Goal: Task Accomplishment & Management: Manage account settings

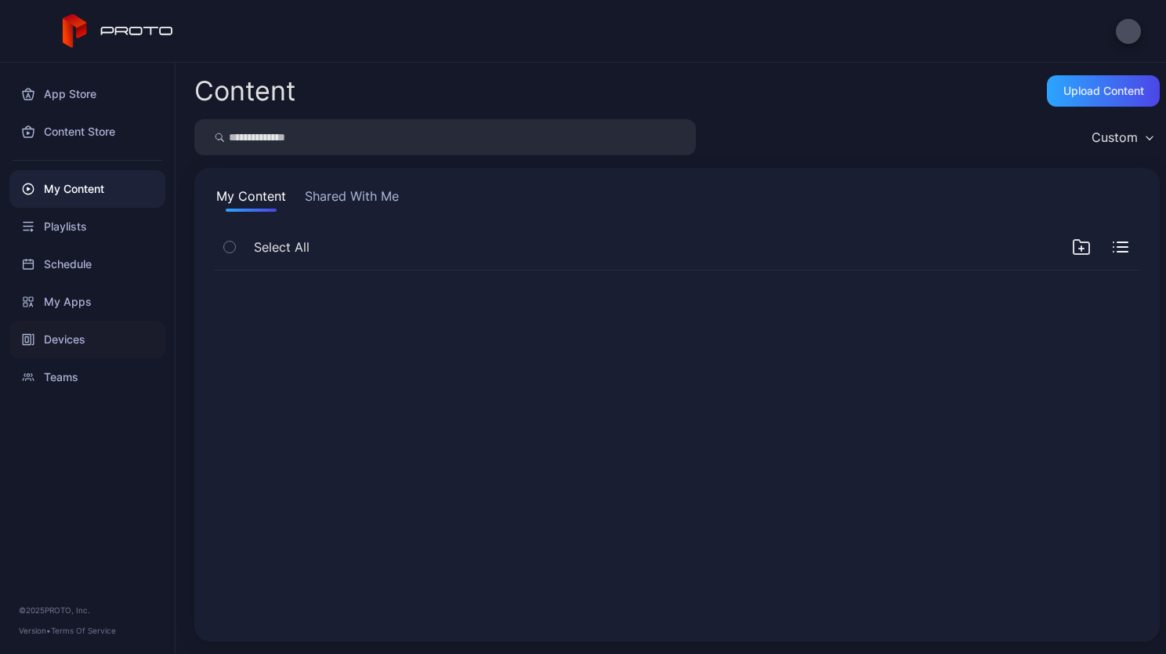
click at [63, 344] on div "Devices" at bounding box center [87, 340] width 156 height 38
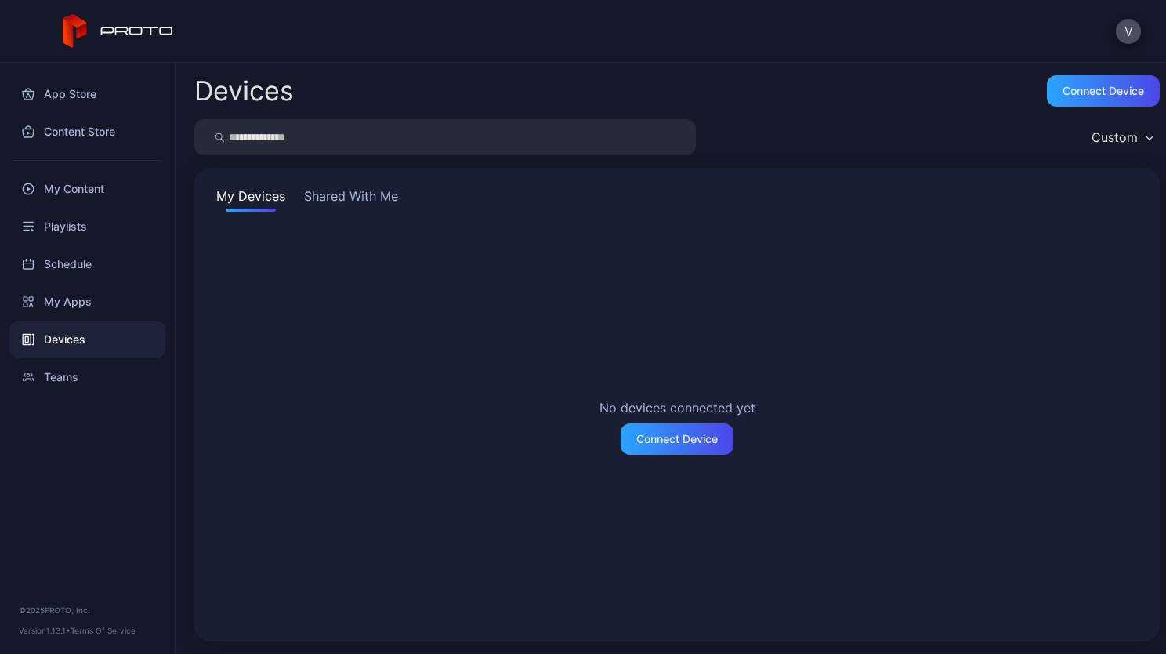
click at [344, 185] on div "My Devices Shared With Me No devices connected yet Connect Device" at bounding box center [677, 404] width 966 height 473
click at [343, 188] on button "Shared With Me" at bounding box center [351, 199] width 100 height 25
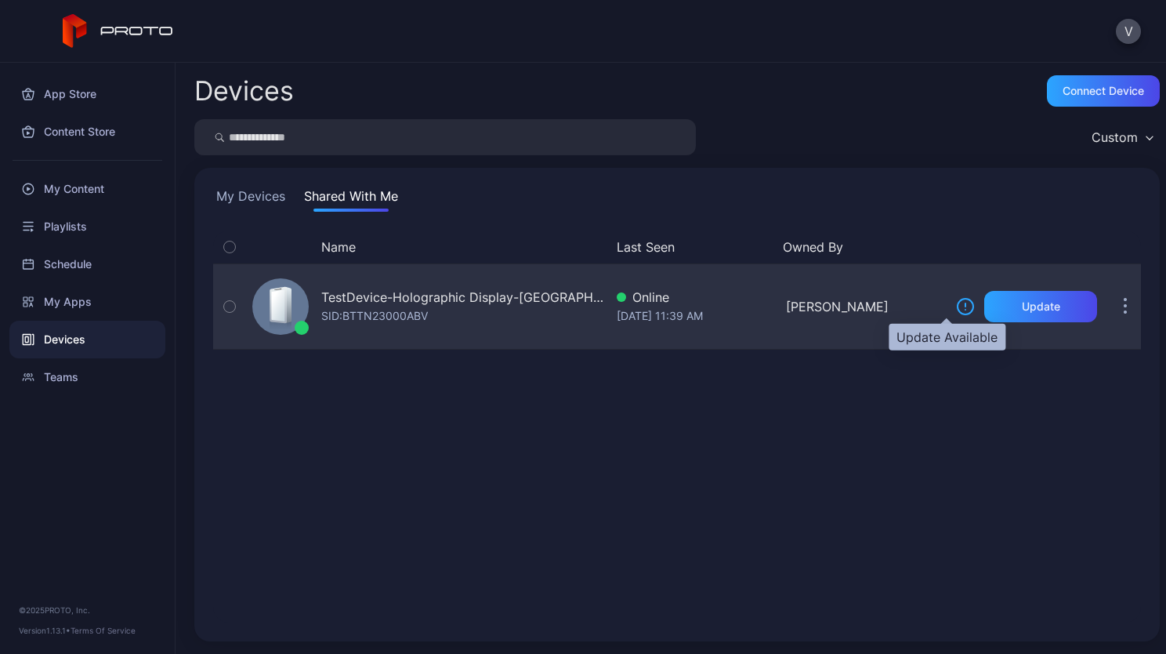
click at [966, 304] on icon at bounding box center [966, 304] width 0 height 3
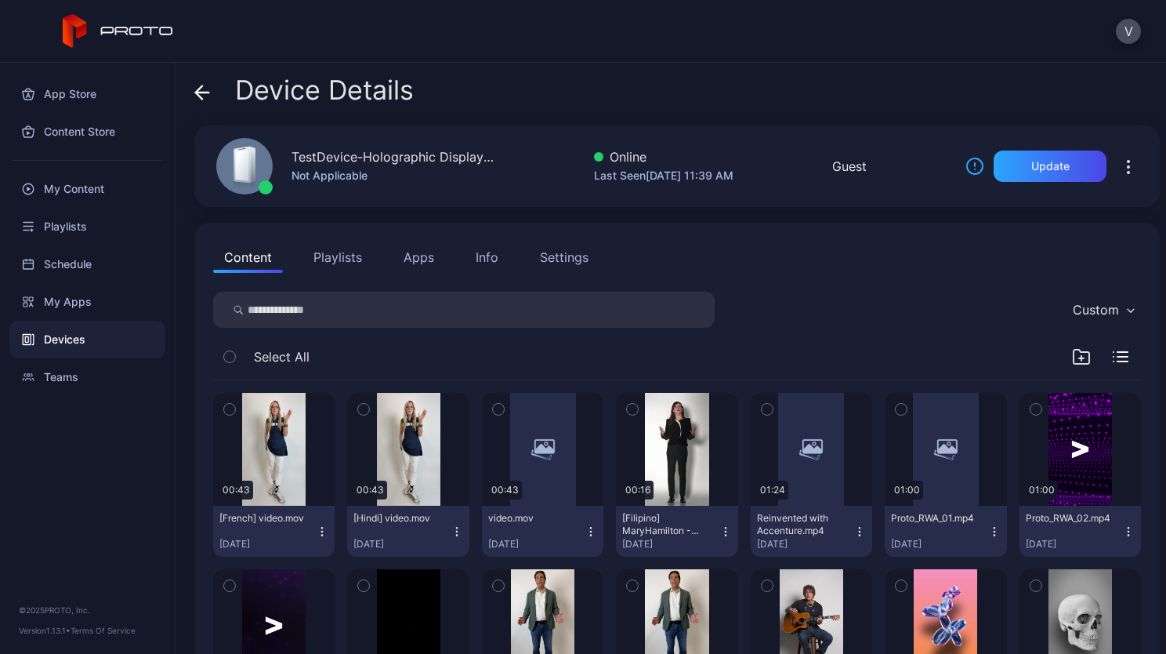
click at [587, 266] on div "Settings" at bounding box center [564, 257] width 49 height 19
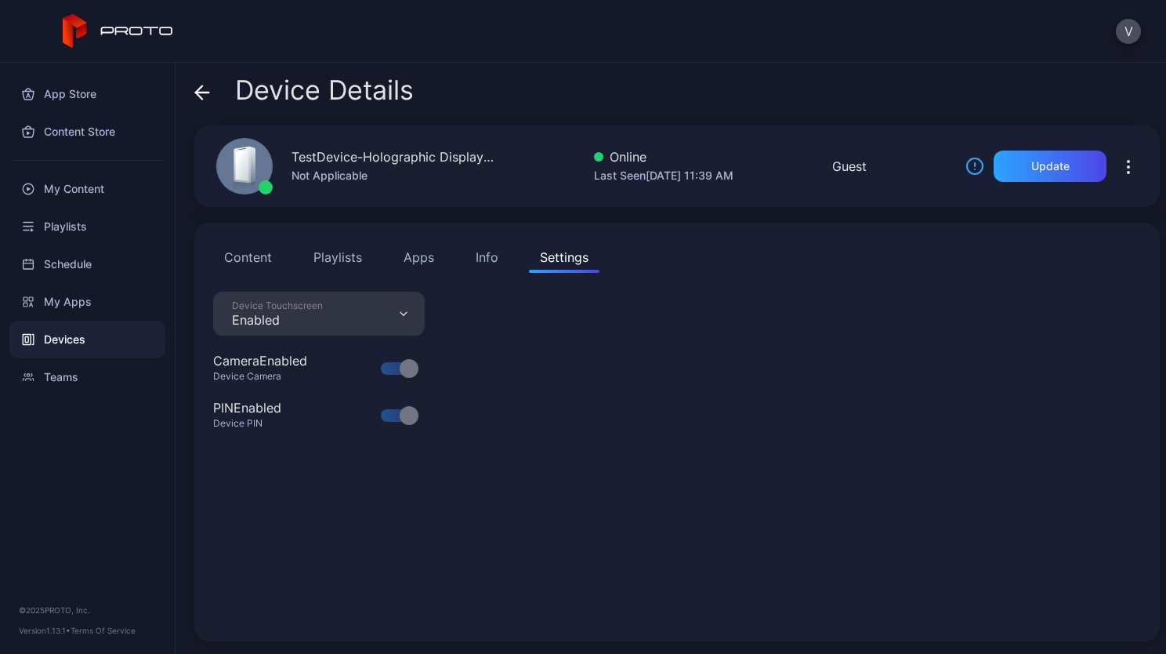
click at [476, 256] on div "Info" at bounding box center [487, 257] width 23 height 19
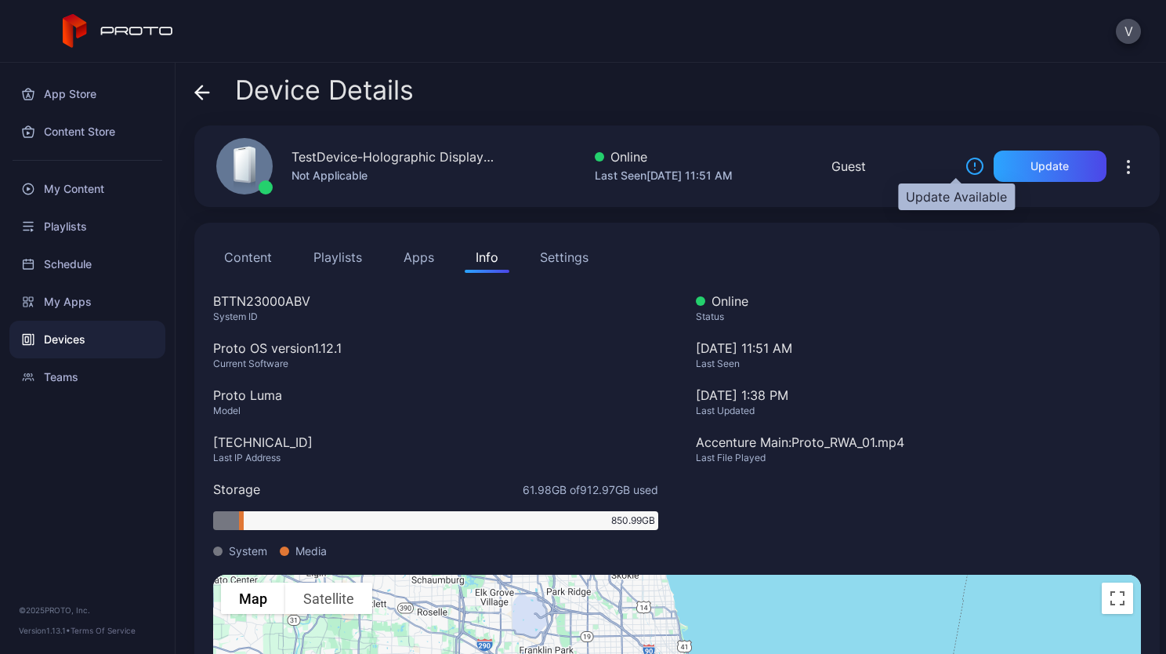
click at [966, 159] on icon at bounding box center [975, 166] width 19 height 19
click at [966, 171] on icon at bounding box center [975, 166] width 19 height 19
click at [1128, 166] on icon "button" at bounding box center [1129, 167] width 2 height 2
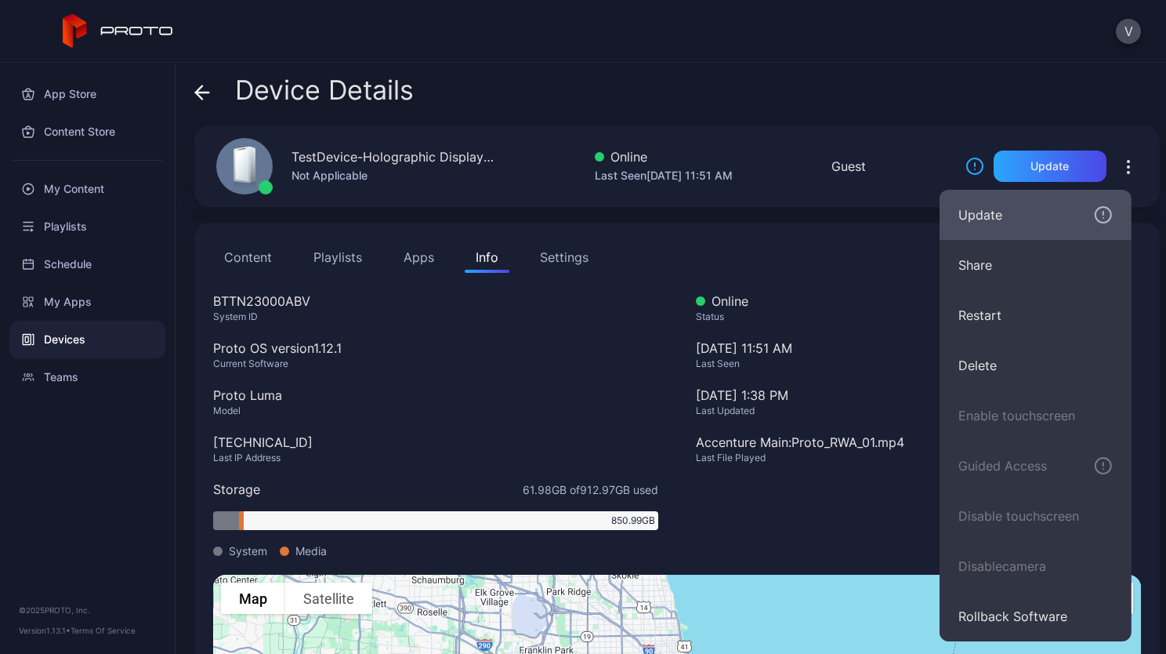
click at [1104, 203] on button "Update" at bounding box center [1036, 215] width 192 height 50
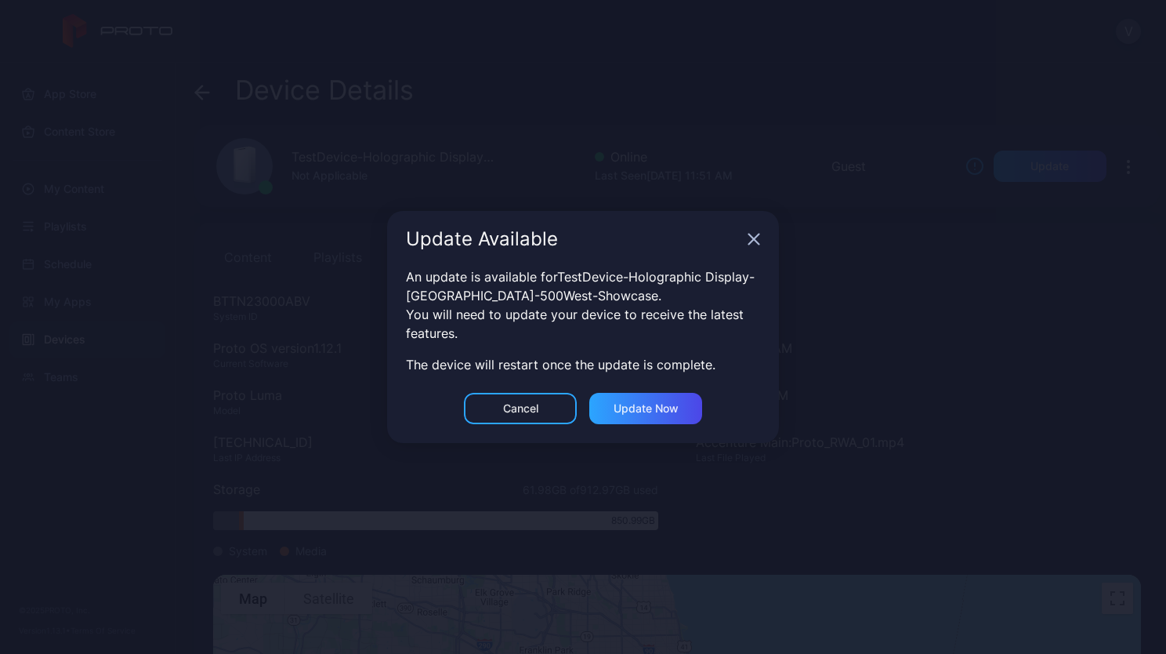
click at [752, 240] on icon "button" at bounding box center [754, 239] width 13 height 13
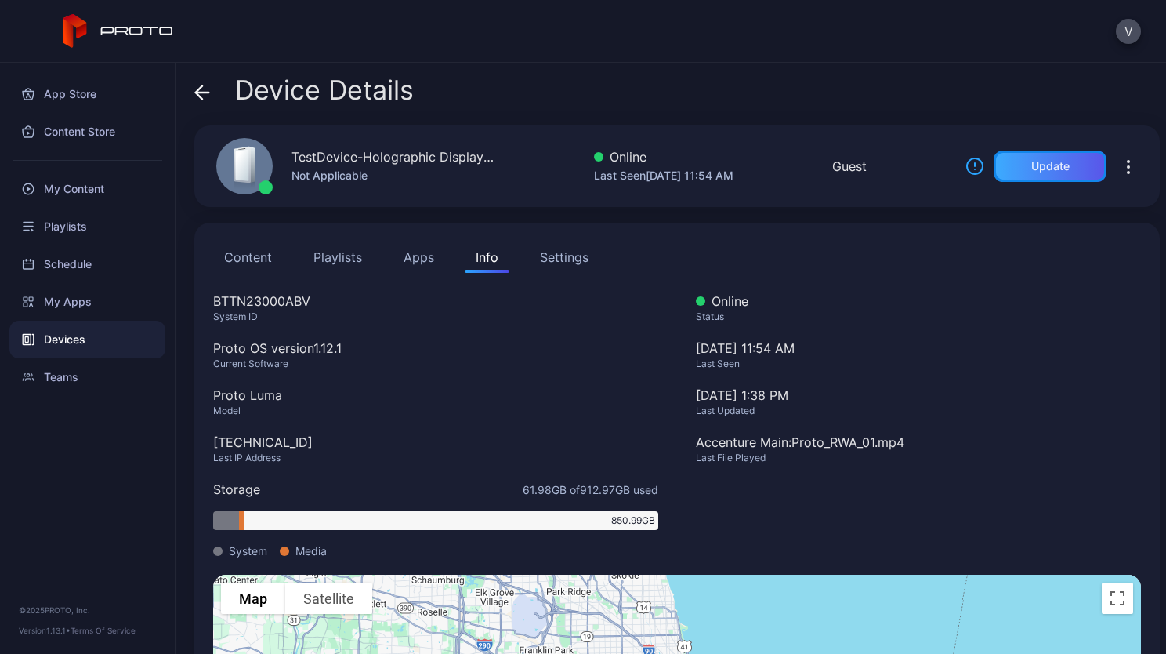
click at [1049, 169] on div "Update" at bounding box center [1051, 166] width 38 height 13
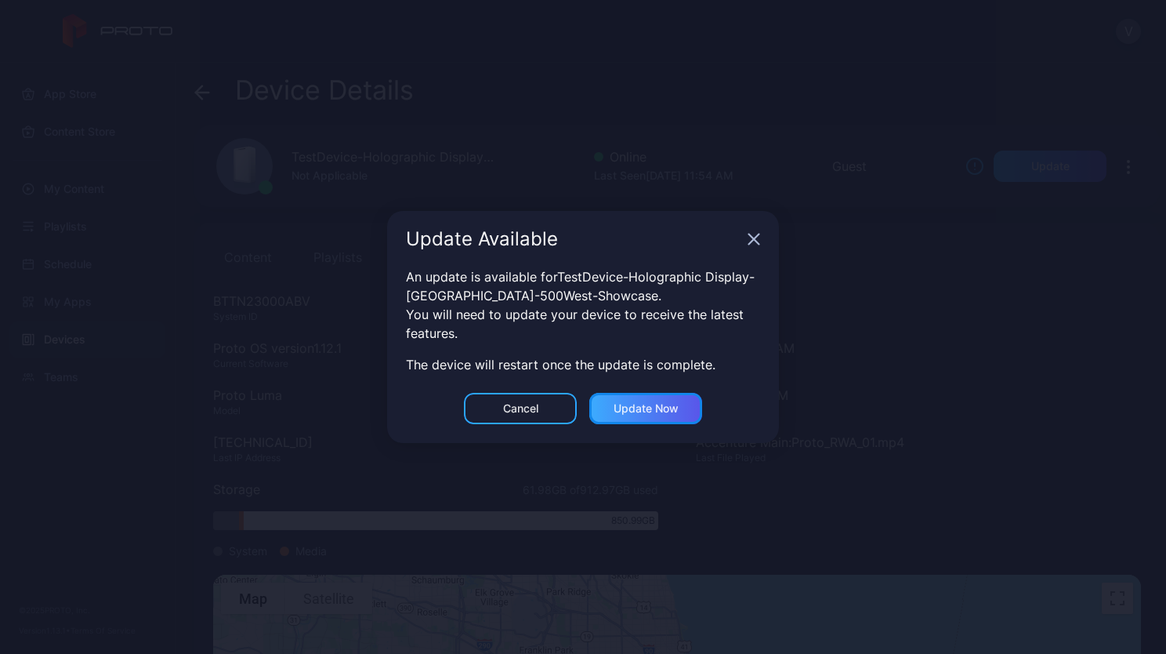
click at [655, 411] on div "Update now" at bounding box center [646, 408] width 65 height 13
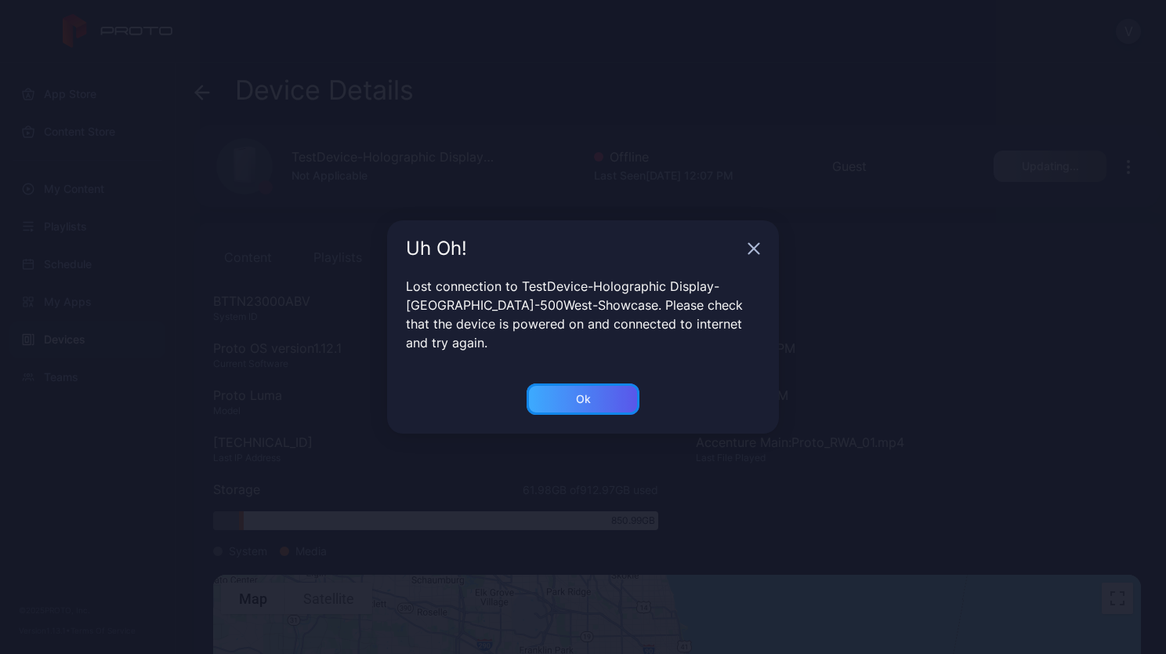
click at [592, 389] on div "Ok" at bounding box center [583, 398] width 113 height 31
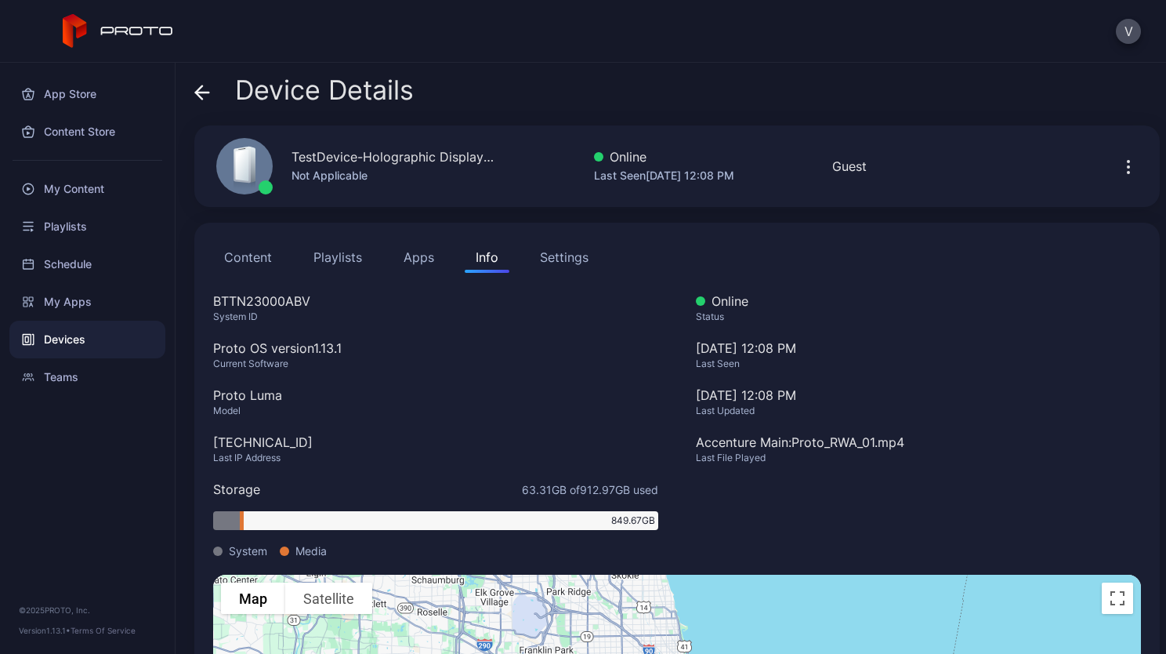
click at [1119, 166] on icon "button" at bounding box center [1128, 167] width 19 height 19
click at [852, 247] on div "Content Playlists Apps Info Settings" at bounding box center [677, 256] width 928 height 31
click at [92, 185] on div "My Content" at bounding box center [87, 189] width 156 height 38
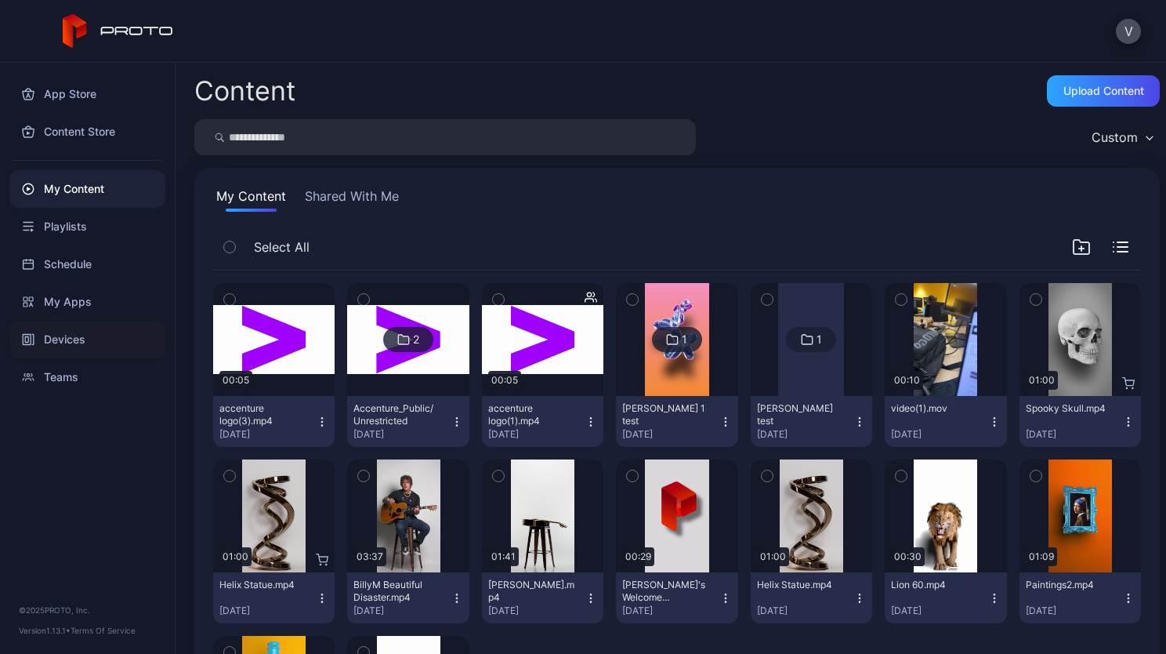
click at [64, 339] on div "Devices" at bounding box center [87, 340] width 156 height 38
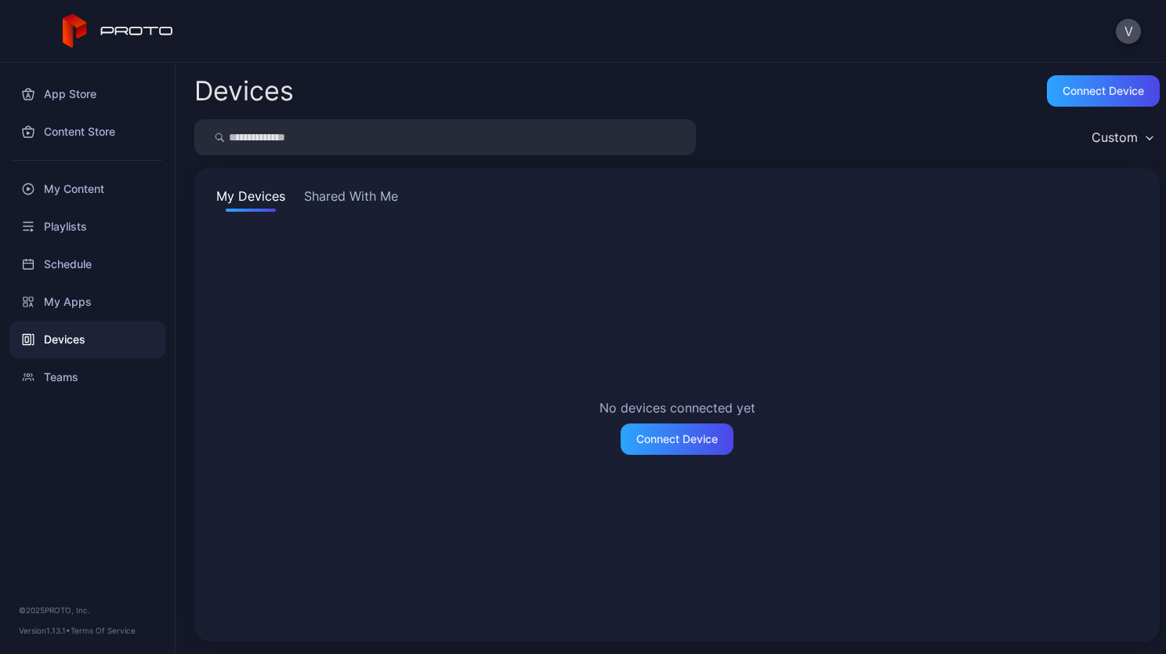
click at [363, 195] on button "Shared With Me" at bounding box center [351, 199] width 100 height 25
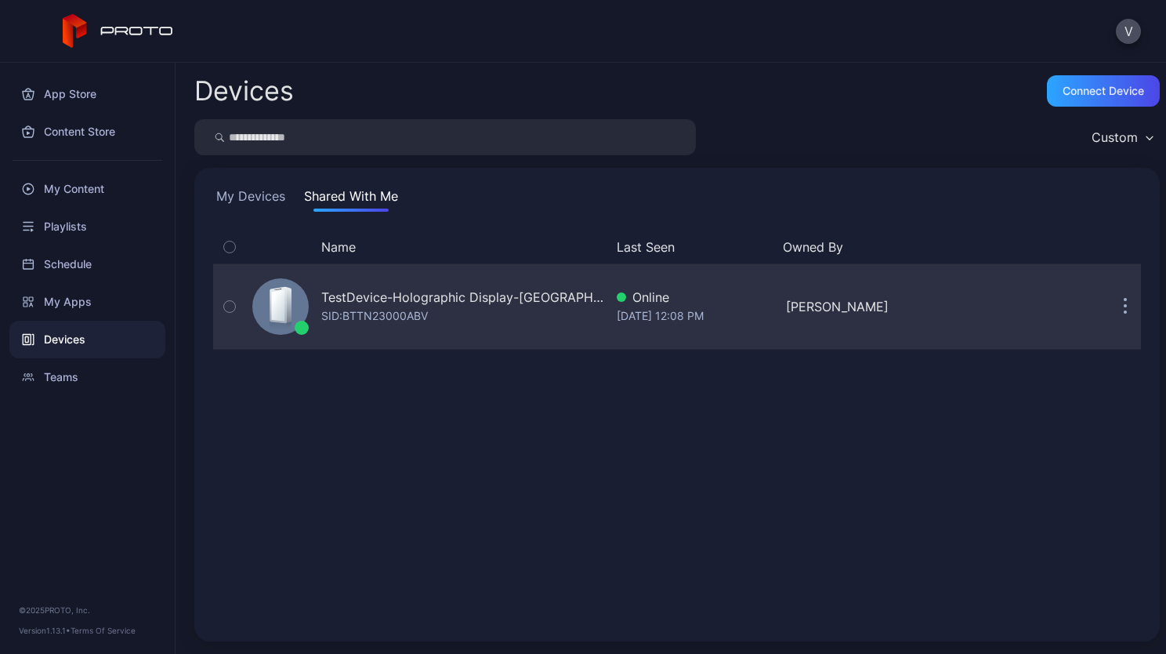
click at [1110, 306] on button "button" at bounding box center [1125, 306] width 31 height 31
click at [358, 298] on div "TestDevice-Holographic Display-[GEOGRAPHIC_DATA]-500West-Showcase" at bounding box center [462, 297] width 283 height 19
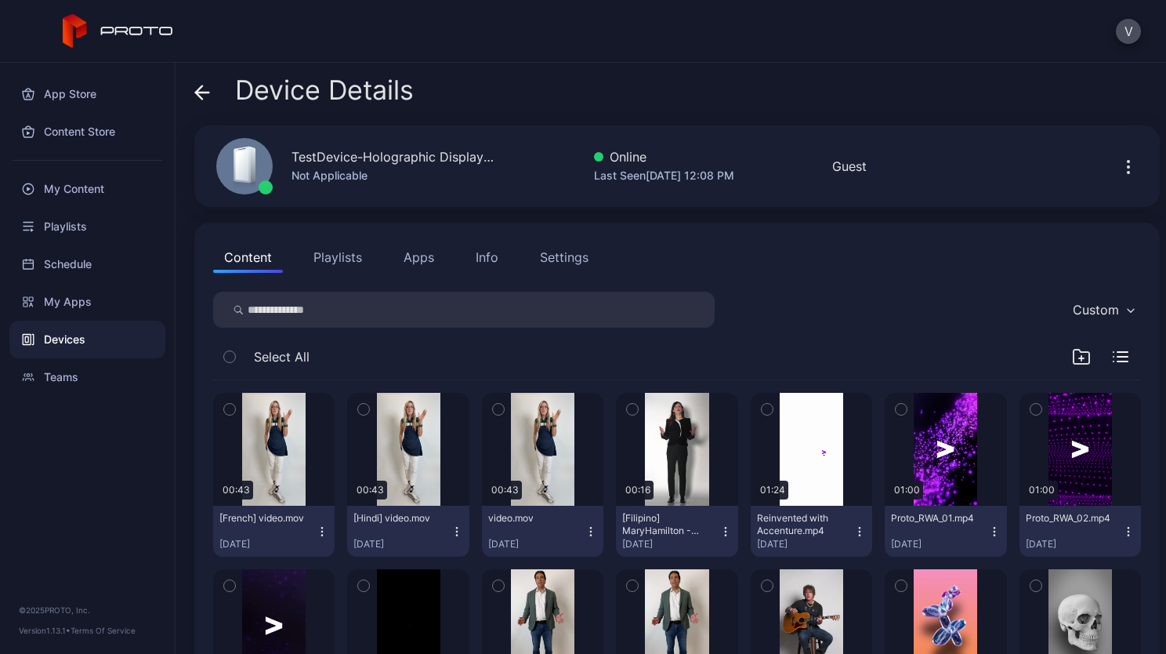
click at [568, 256] on div "Settings" at bounding box center [564, 257] width 49 height 19
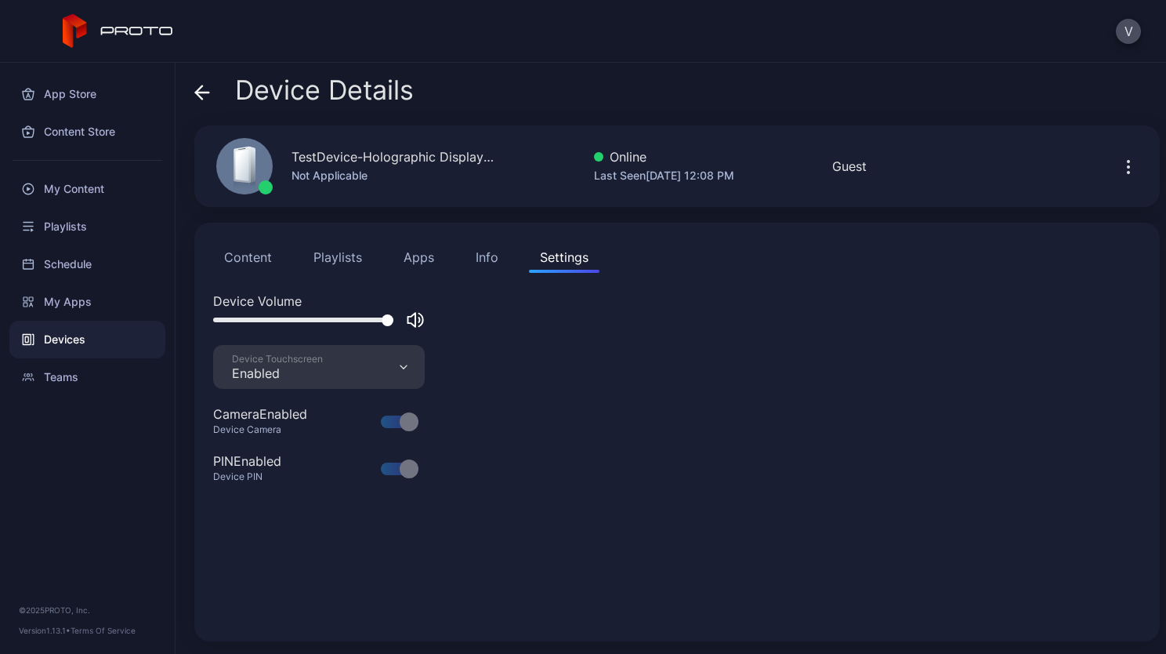
click at [480, 260] on div "Info" at bounding box center [487, 257] width 23 height 19
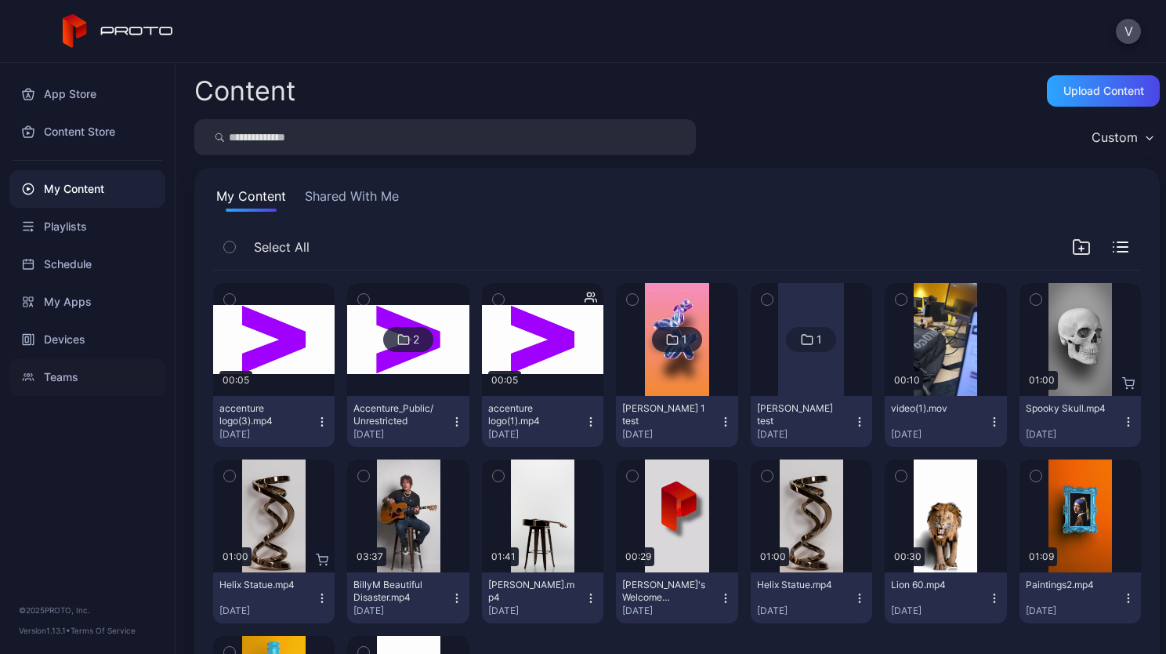
click at [60, 384] on div "Teams" at bounding box center [87, 377] width 156 height 38
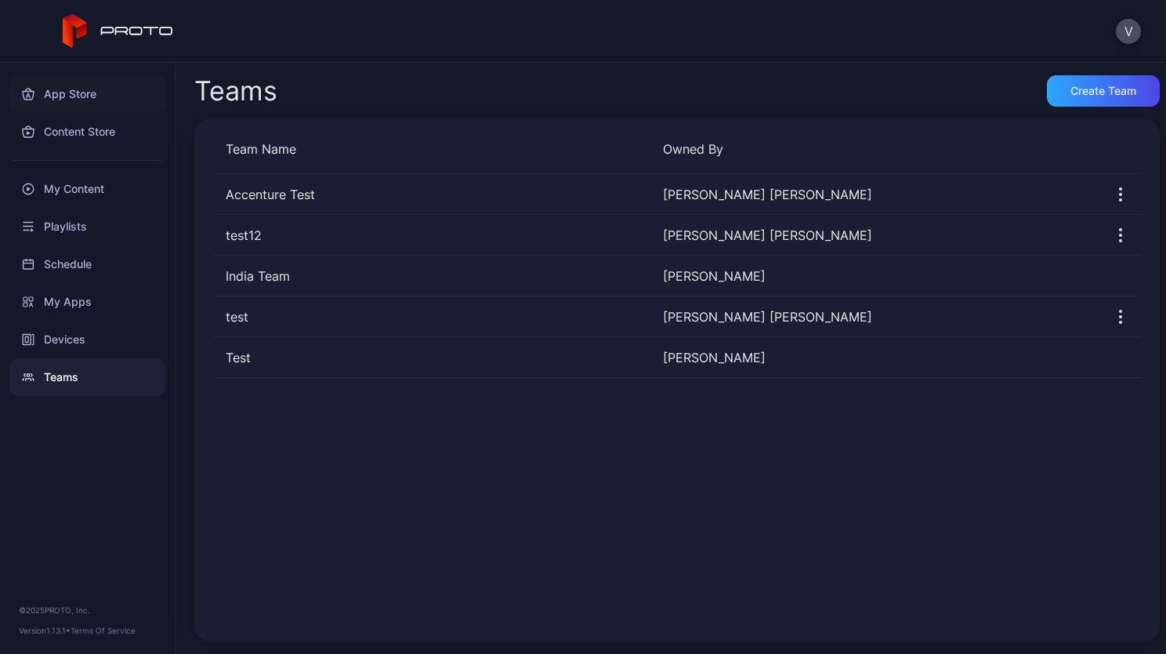
click at [85, 91] on div "App Store" at bounding box center [87, 94] width 156 height 38
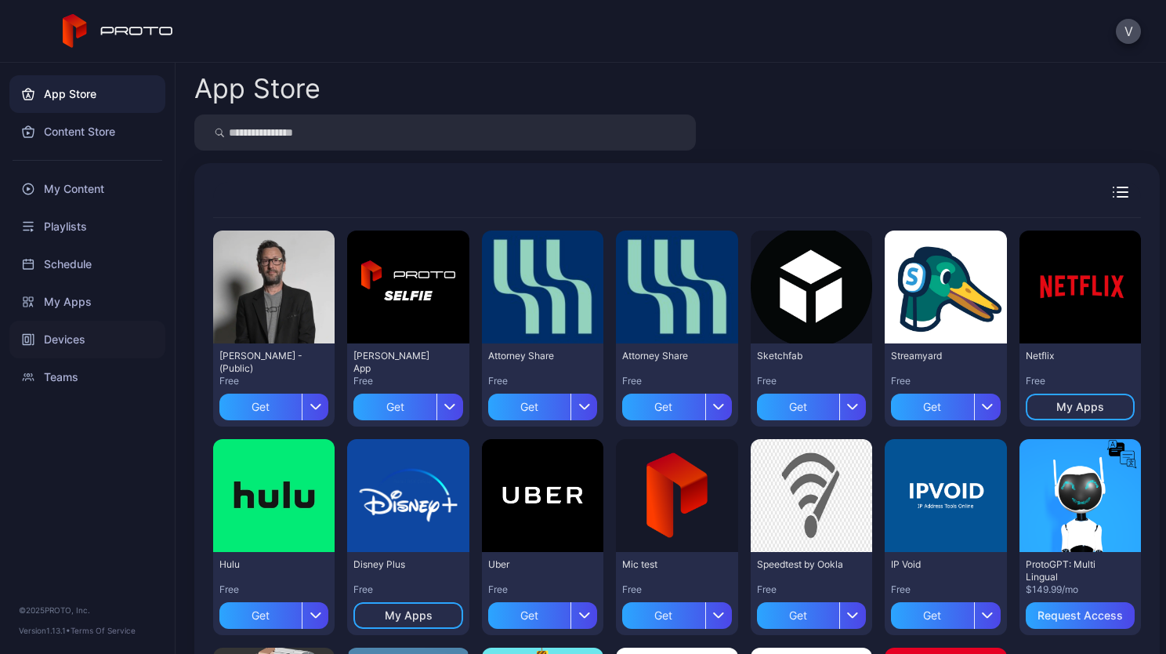
click at [82, 351] on div "Devices" at bounding box center [87, 340] width 156 height 38
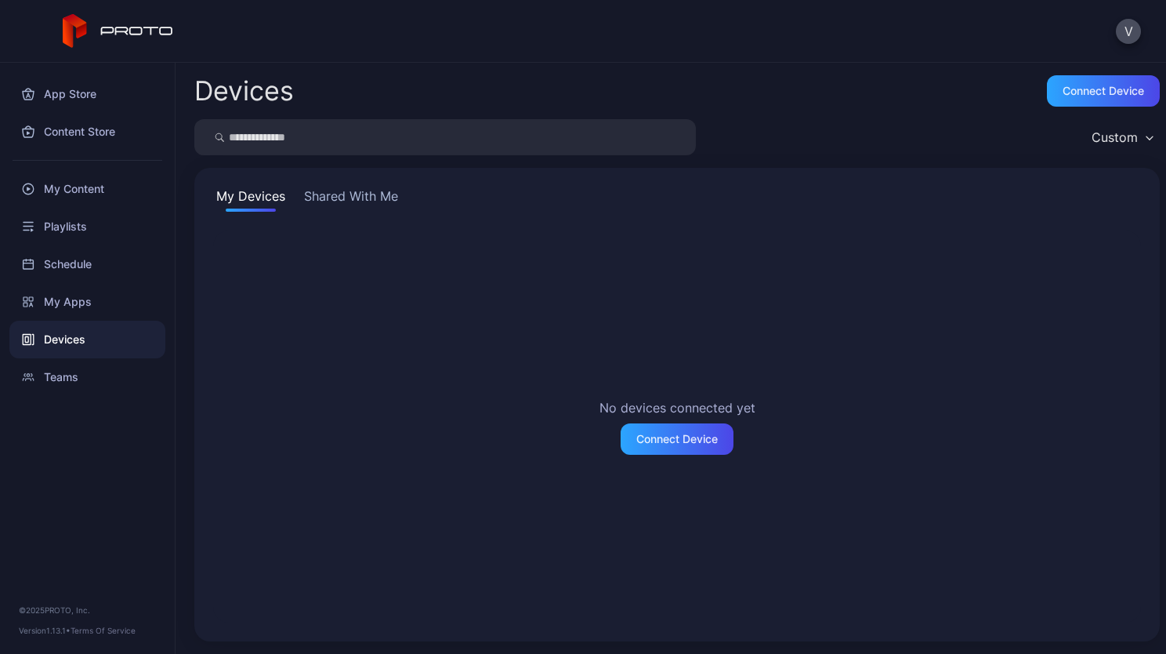
click at [335, 199] on button "Shared With Me" at bounding box center [351, 199] width 100 height 25
click at [390, 197] on button "Shared With Me" at bounding box center [351, 199] width 100 height 25
